Goal: Communication & Community: Answer question/provide support

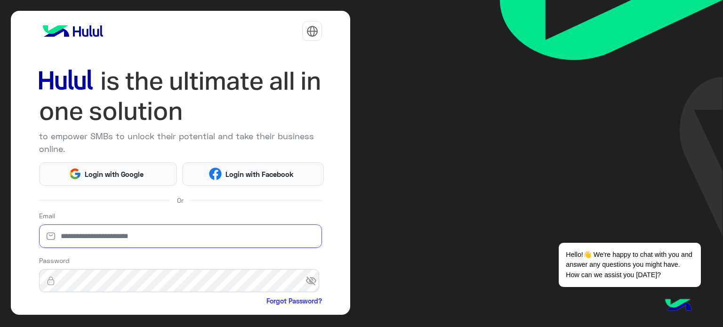
type input "**********"
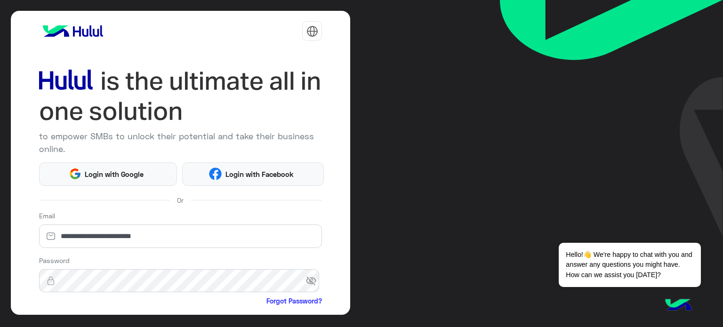
scroll to position [96, 0]
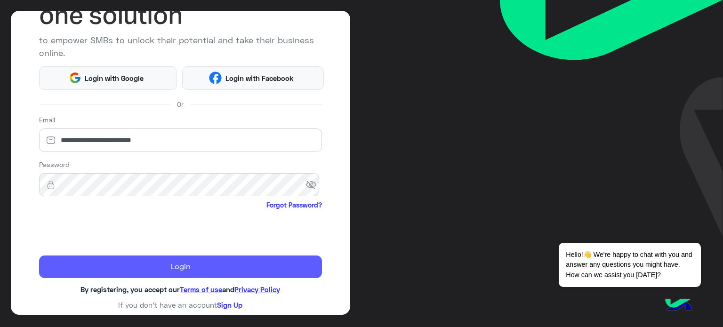
click at [178, 272] on button "Login" at bounding box center [180, 267] width 283 height 23
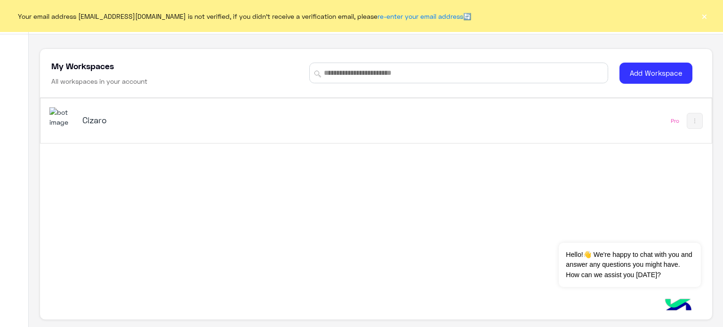
click at [705, 15] on button "×" at bounding box center [704, 15] width 9 height 9
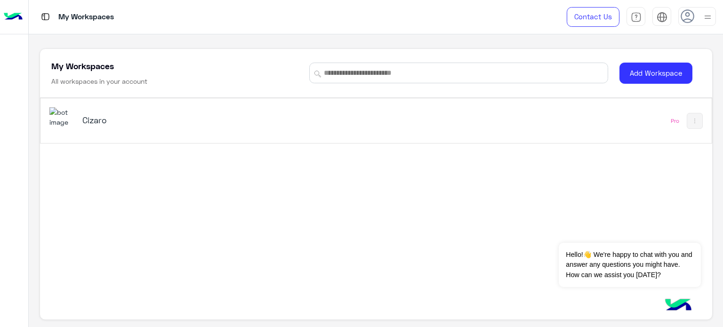
click at [94, 119] on h5 "Cizaro" at bounding box center [199, 119] width 235 height 11
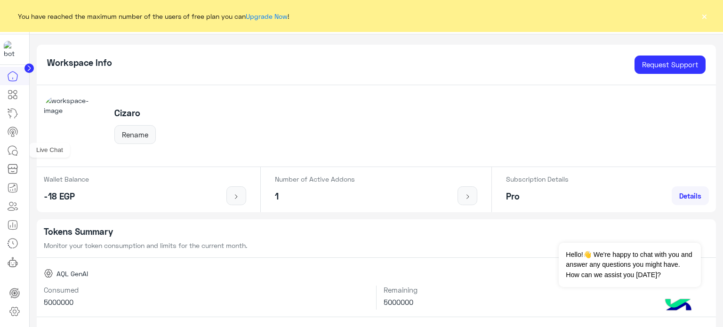
click at [13, 150] on icon at bounding box center [14, 152] width 5 height 5
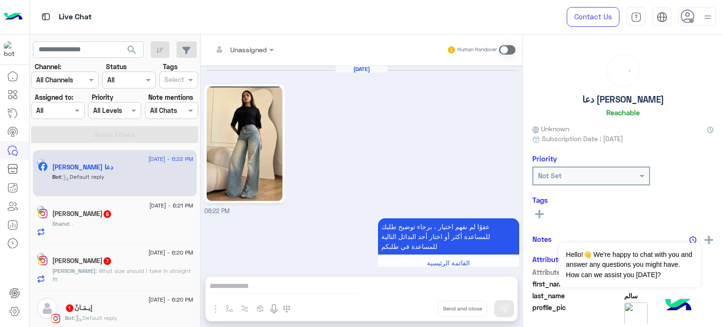
scroll to position [181, 0]
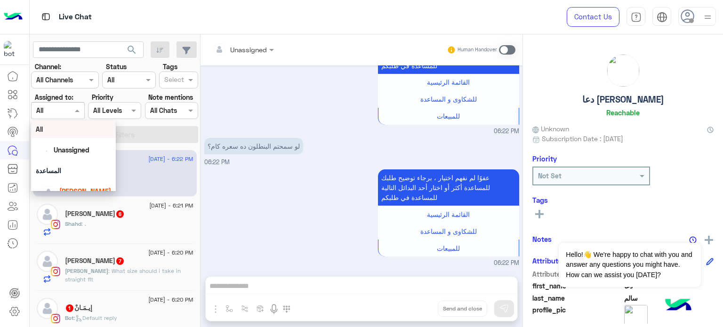
click at [75, 112] on span at bounding box center [78, 110] width 12 height 10
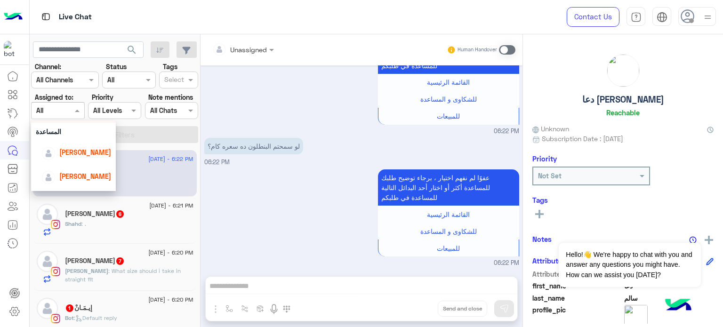
scroll to position [44, 0]
click at [86, 152] on div "[PERSON_NAME]" at bounding box center [85, 147] width 52 height 10
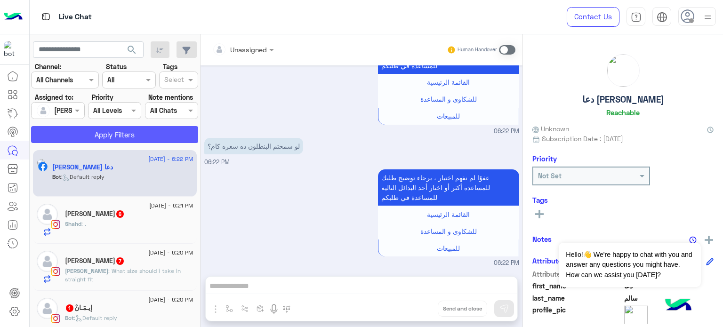
click at [111, 140] on button "Apply Filters" at bounding box center [114, 134] width 167 height 17
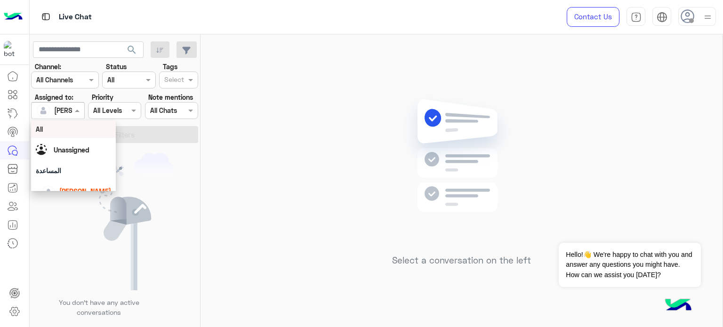
click at [77, 110] on span at bounding box center [78, 110] width 12 height 10
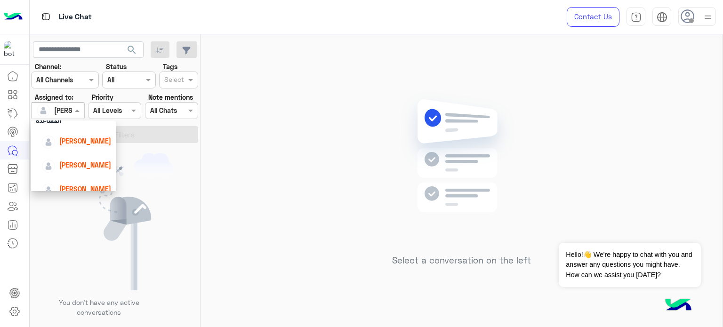
scroll to position [64, 0]
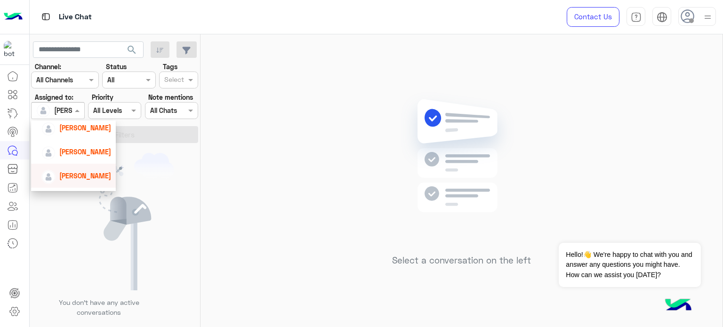
click at [96, 175] on span "[PERSON_NAME]" at bounding box center [85, 176] width 52 height 8
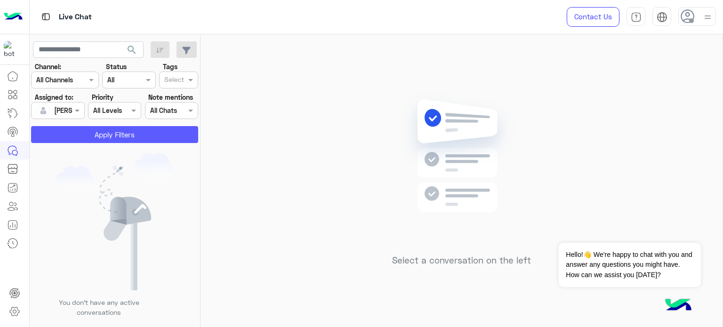
click at [121, 136] on button "Apply Filters" at bounding box center [114, 134] width 167 height 17
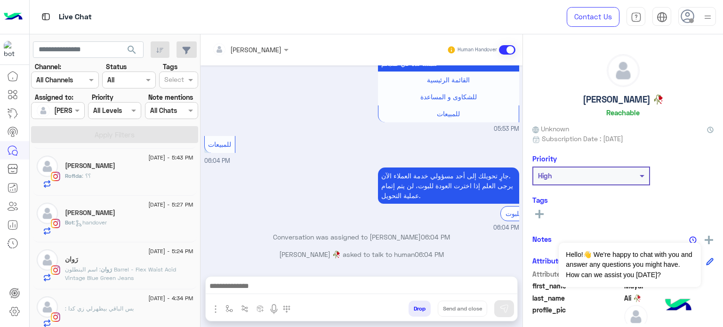
scroll to position [232, 0]
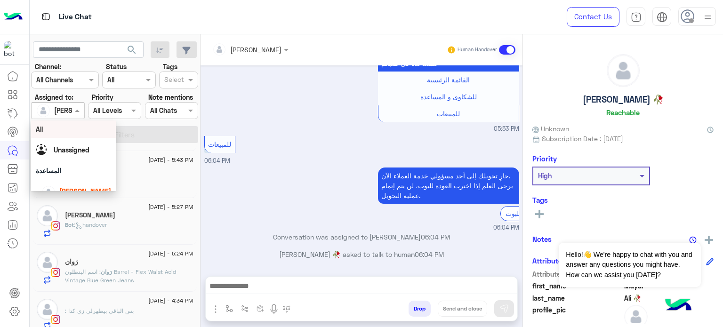
click at [59, 111] on div at bounding box center [58, 110] width 52 height 11
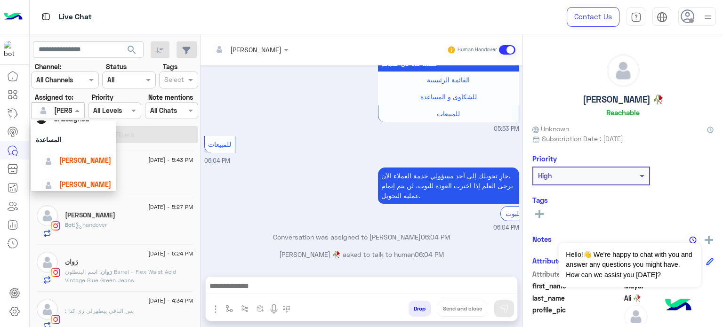
scroll to position [34, 0]
click at [92, 161] on span "[PERSON_NAME]" at bounding box center [85, 157] width 52 height 8
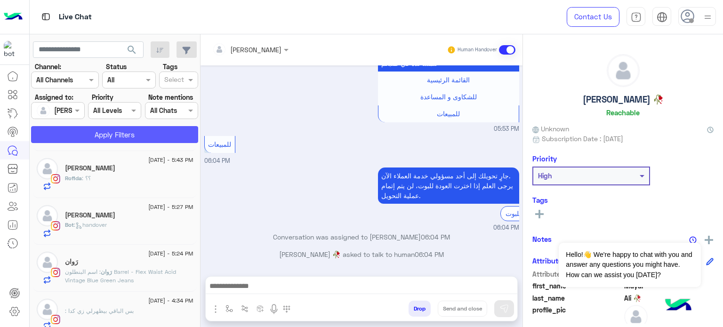
click at [130, 134] on button "Apply Filters" at bounding box center [114, 134] width 167 height 17
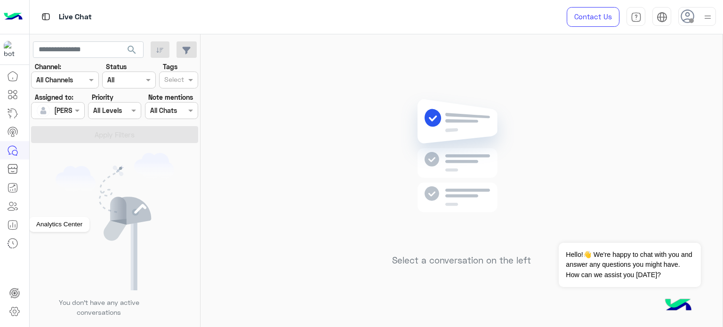
click at [11, 227] on icon at bounding box center [12, 224] width 11 height 11
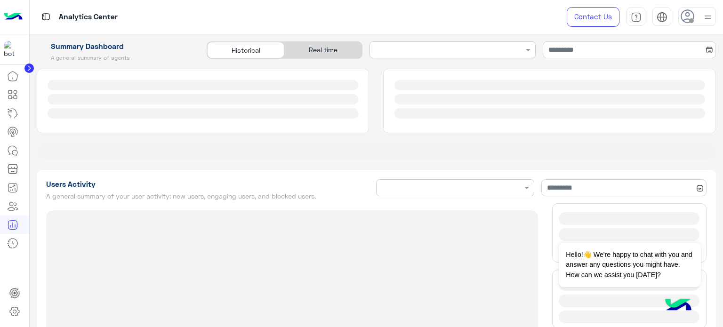
type input "**********"
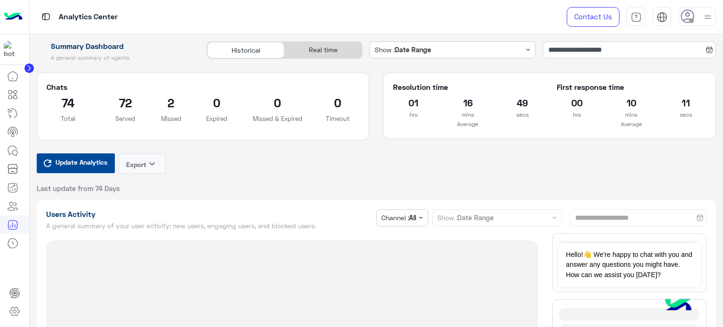
click at [337, 51] on div "Real time" at bounding box center [322, 50] width 77 height 16
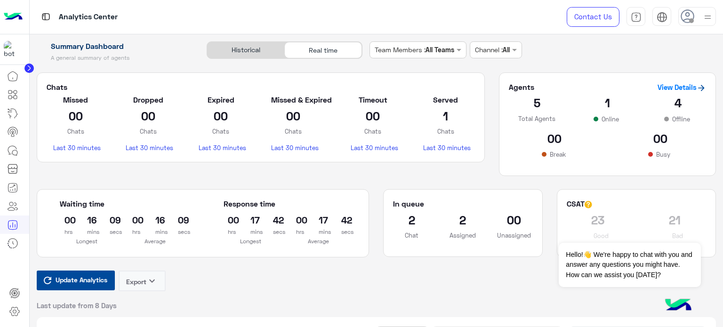
type input "**********"
click at [92, 278] on span "Update Analytics" at bounding box center [81, 280] width 56 height 13
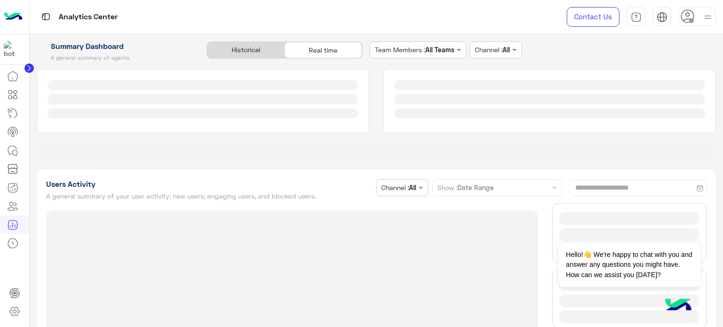
type input "**********"
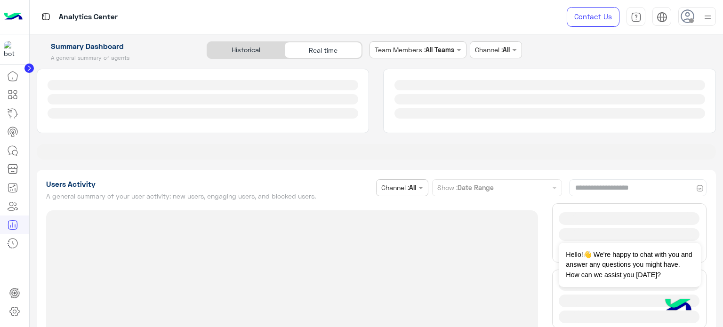
type input "**********"
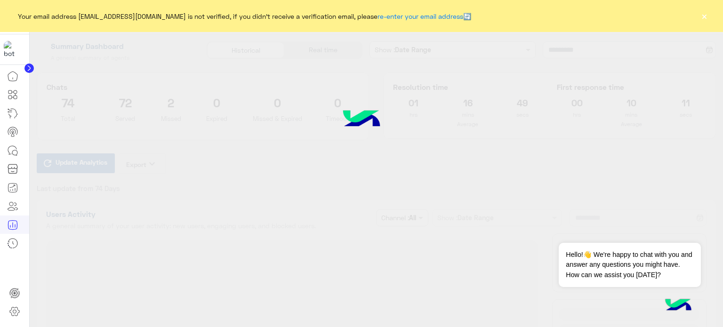
type input "**********"
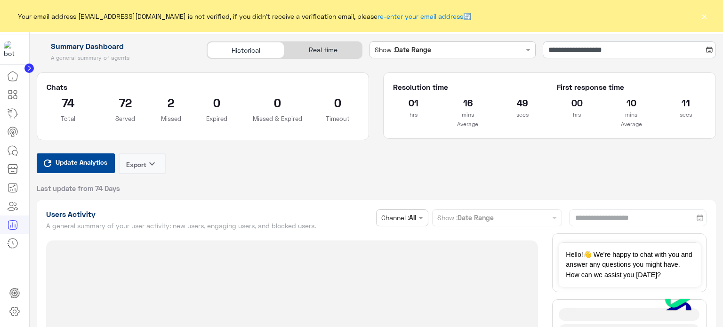
type input "**********"
click at [341, 45] on div "Real time" at bounding box center [322, 50] width 77 height 16
type input "**********"
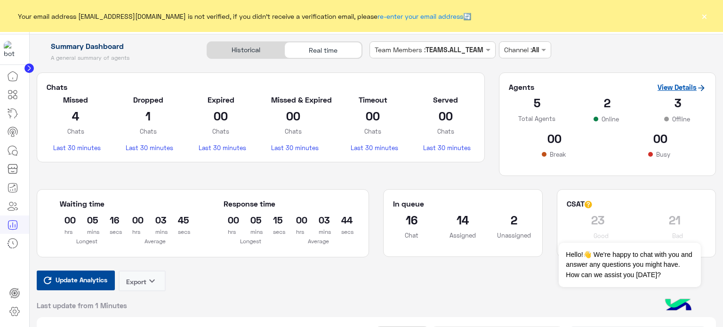
click at [672, 89] on link "View Details" at bounding box center [682, 87] width 48 height 8
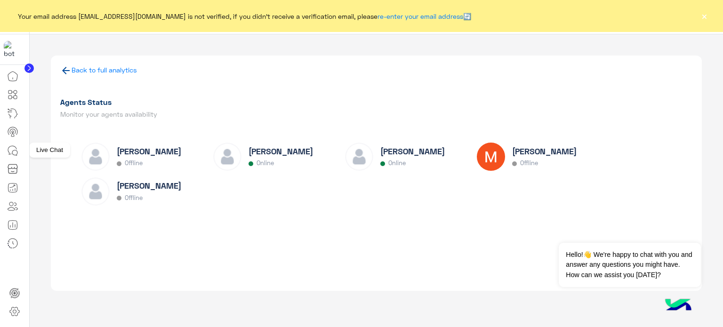
click at [13, 153] on icon at bounding box center [12, 150] width 11 height 11
click at [12, 152] on icon at bounding box center [14, 152] width 5 height 5
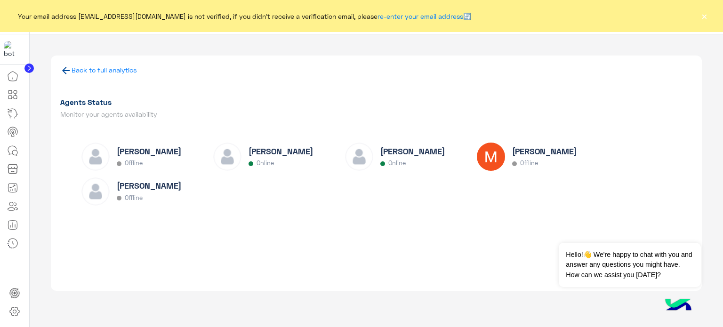
click at [12, 152] on icon at bounding box center [14, 152] width 5 height 5
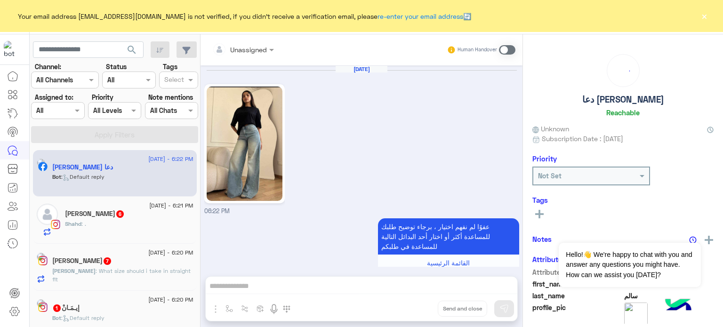
scroll to position [181, 0]
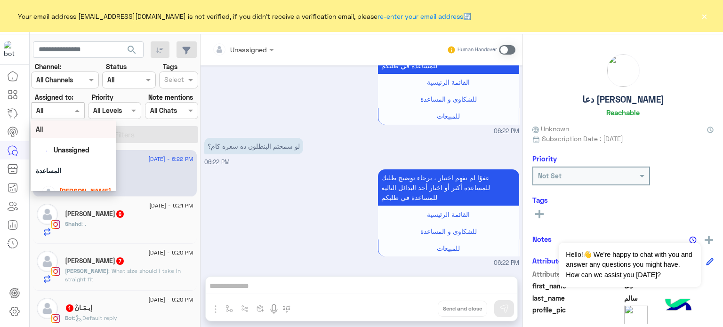
click at [77, 113] on span at bounding box center [78, 110] width 12 height 10
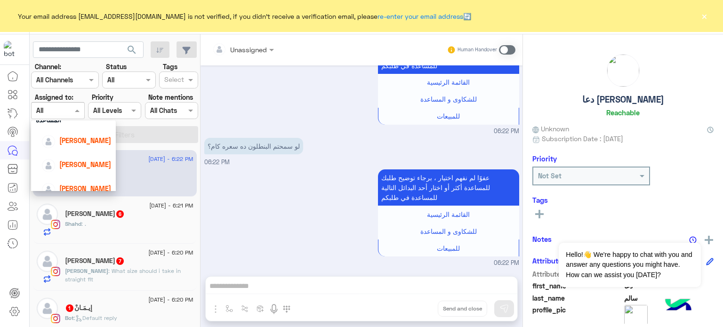
scroll to position [53, 0]
click at [83, 161] on span "[PERSON_NAME]" at bounding box center [85, 163] width 52 height 8
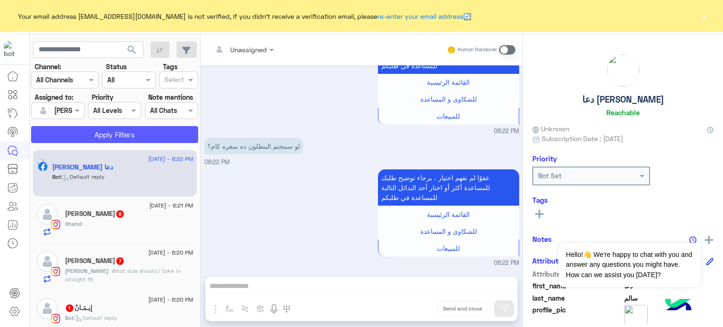
click at [119, 140] on button "Apply Filters" at bounding box center [114, 134] width 167 height 17
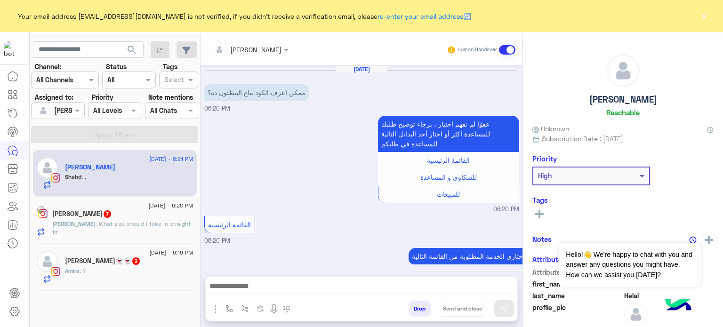
scroll to position [505, 0]
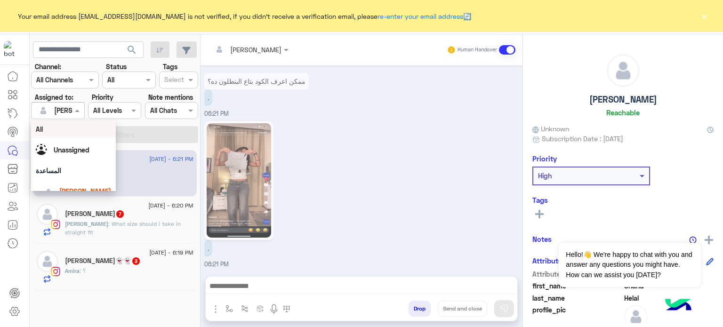
click at [53, 111] on input "text" at bounding box center [47, 111] width 22 height 10
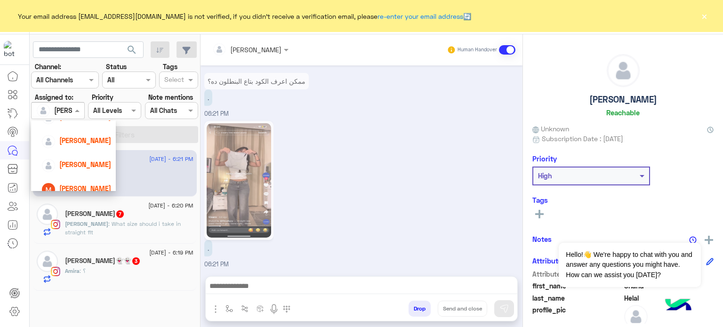
scroll to position [77, 0]
click at [100, 159] on span "[PERSON_NAME]" at bounding box center [85, 162] width 52 height 8
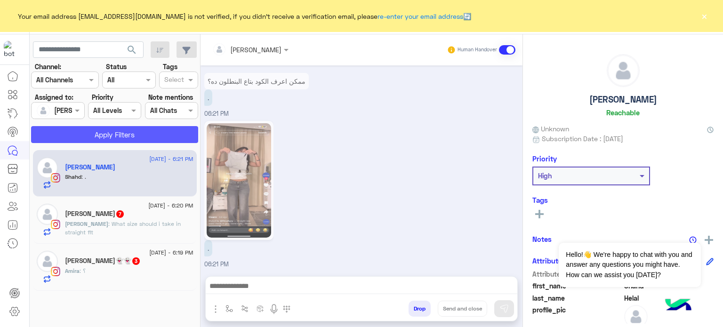
click at [124, 137] on button "Apply Filters" at bounding box center [114, 134] width 167 height 17
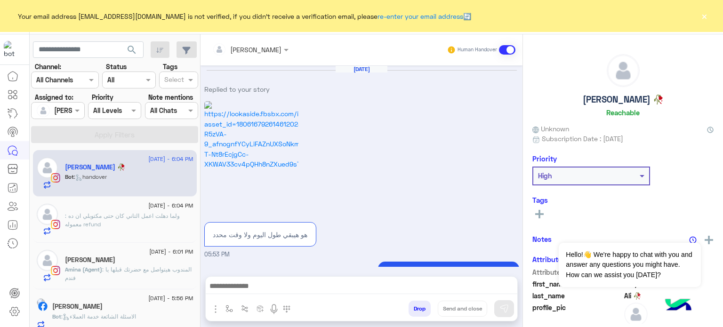
scroll to position [225, 0]
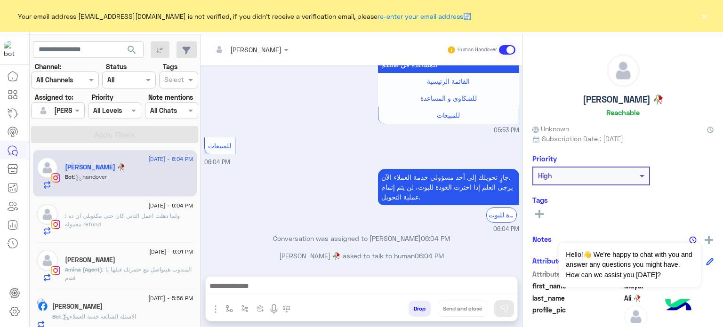
drag, startPoint x: 200, startPoint y: 167, endPoint x: 198, endPoint y: 174, distance: 7.3
click at [198, 174] on mat-drawer-container "search Channel: Channel All Channels Status Channel All Tags Select Assigned to…" at bounding box center [377, 182] width 694 height 297
click at [229, 192] on div "جارٍ تحويلك إلى أحد مسؤولي خدمة العملاء الآن. يرجى العلم إذا اخترت العودة للبوت…" at bounding box center [361, 200] width 315 height 67
click at [115, 229] on div ": ولما دهلت اعمل التاني كان حتى مكتوبلي ان ده معموله refund" at bounding box center [129, 224] width 129 height 24
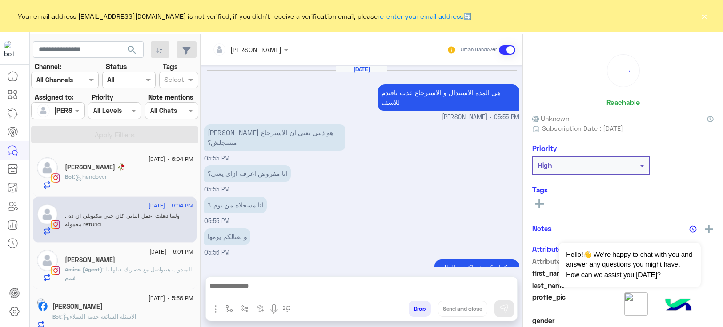
scroll to position [130, 0]
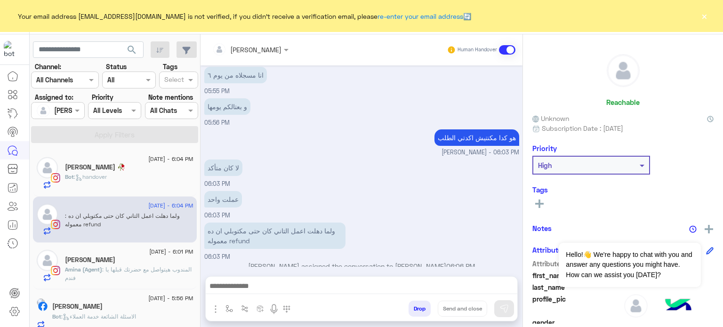
click at [152, 272] on span ": المندوب هيتواصل مع حضرتك قبلها يا فندم" at bounding box center [128, 274] width 127 height 16
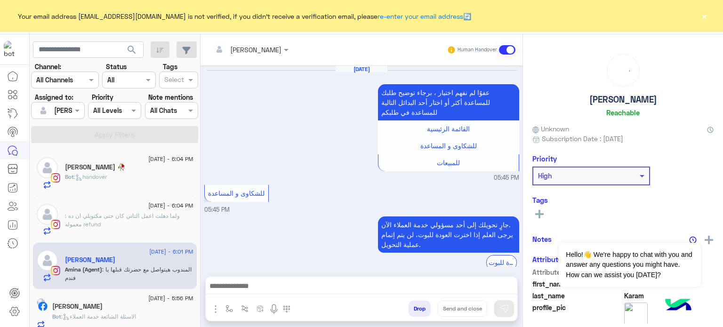
scroll to position [196, 0]
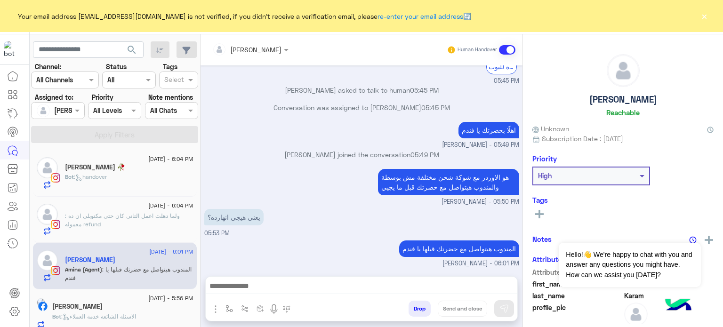
click at [130, 173] on div "Bot : handover" at bounding box center [129, 181] width 129 height 16
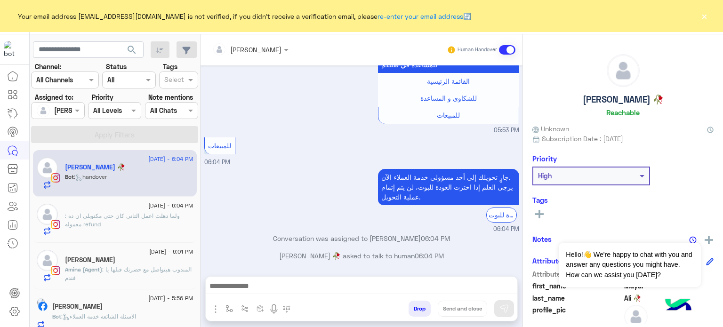
click at [245, 121] on div "عفوًا لم نفهم اختيار ، برجاء توضيح طلبك للمساعدة أكثر أو اختار أحد البدائل التا…" at bounding box center [361, 84] width 315 height 101
